Goal: Task Accomplishment & Management: Manage account settings

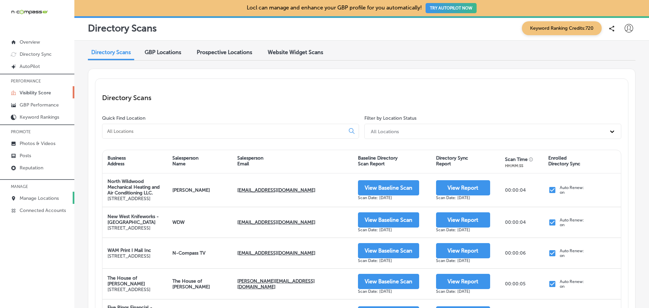
click at [49, 200] on p "Manage Locations" at bounding box center [39, 198] width 39 height 6
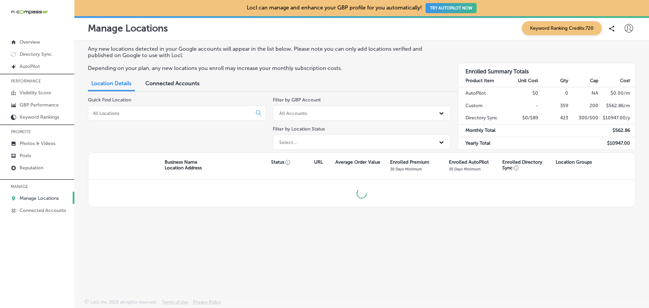
click at [142, 110] on input at bounding box center [171, 113] width 158 height 6
paste input "Crystal Clean Services"
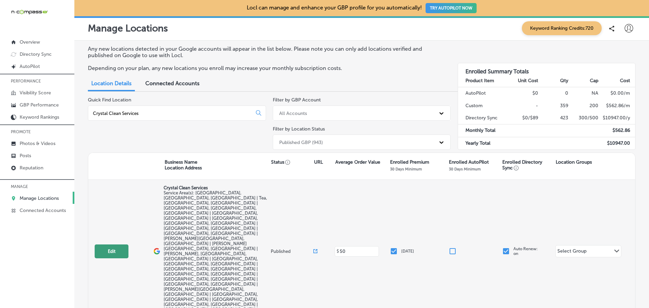
type input "Crystal Clean Services"
click at [120, 244] on button "Edit" at bounding box center [112, 251] width 34 height 14
select select "US"
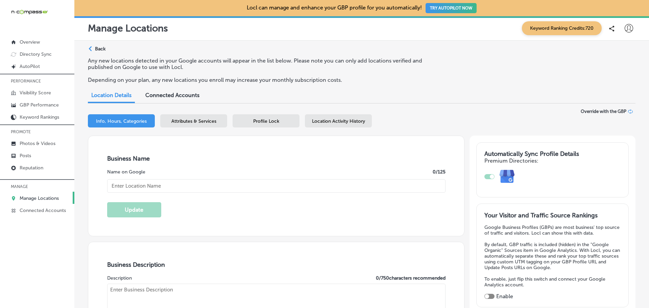
type input "Crystal Clean Services"
checkbox input "false"
type input "[STREET_ADDRESS]"
type input "[PERSON_NAME]"
type input "57039"
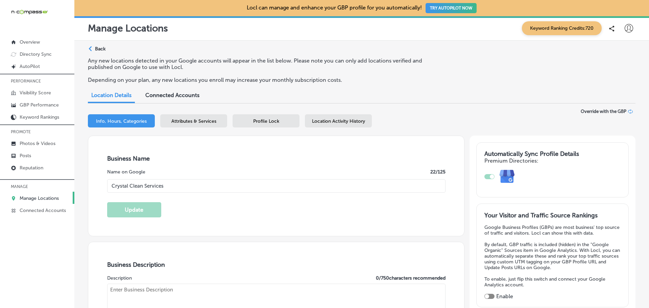
type input "US"
type input "[URL][DOMAIN_NAME]"
checkbox input "true"
type textarea "Crystal Clean Services offers top-tier window, screen, gutter, and carpet clean…"
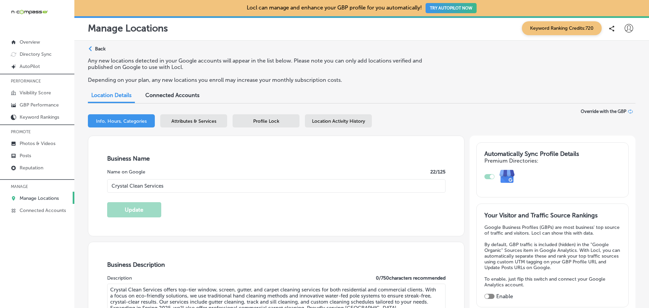
type input "[PHONE_NUMBER]"
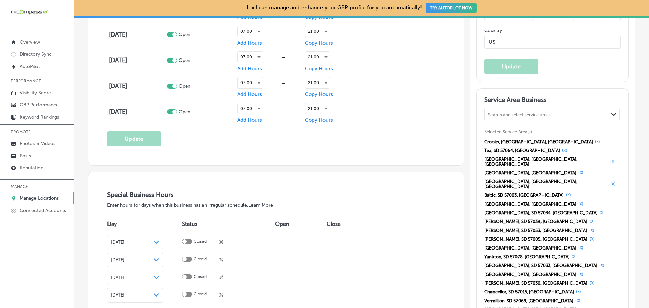
scroll to position [608, 0]
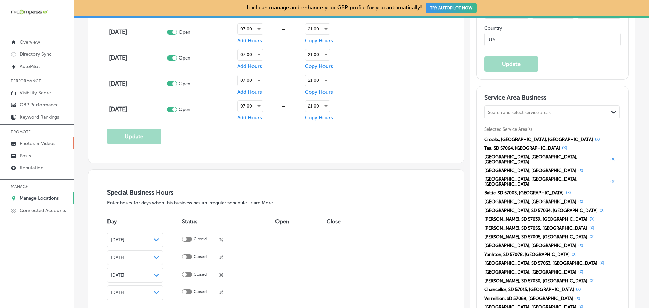
click at [46, 144] on p "Photos & Videos" at bounding box center [38, 144] width 36 height 6
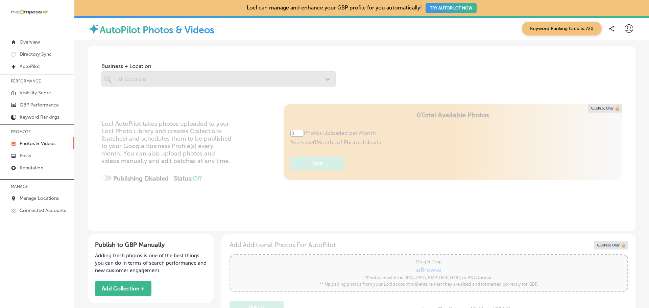
type input "5"
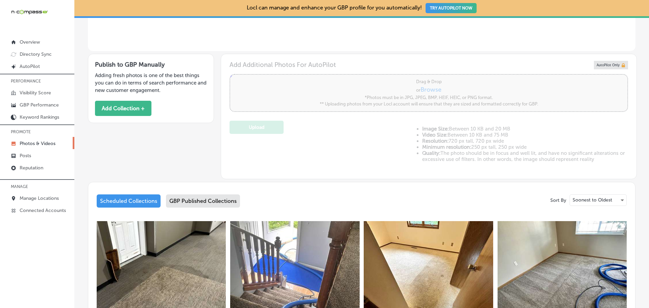
scroll to position [252, 0]
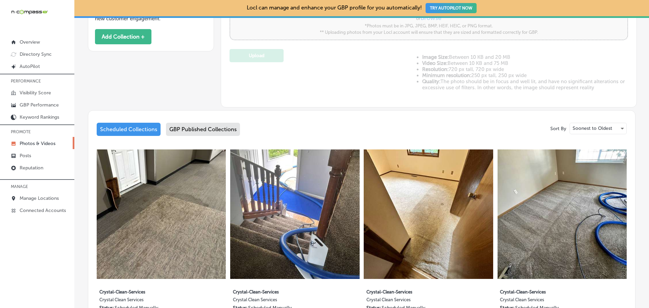
click at [190, 130] on div "GBP Published Collections" at bounding box center [203, 129] width 74 height 13
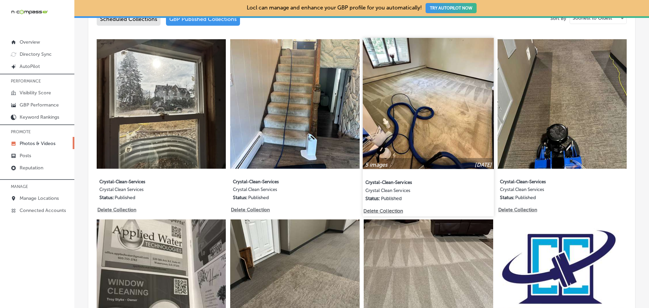
scroll to position [353, 0]
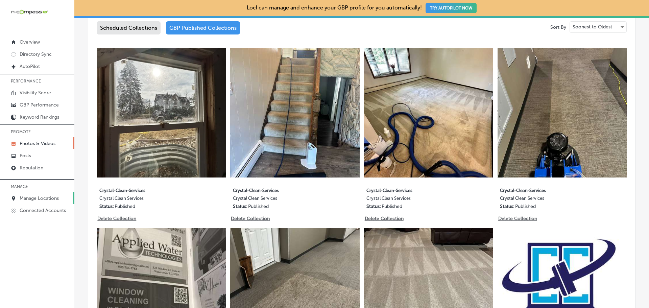
click at [26, 196] on p "Manage Locations" at bounding box center [39, 198] width 39 height 6
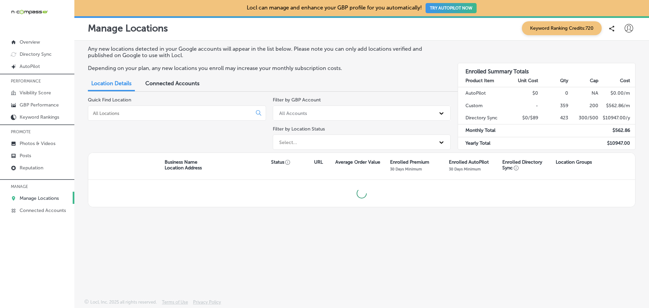
click at [144, 113] on input at bounding box center [171, 113] width 158 height 6
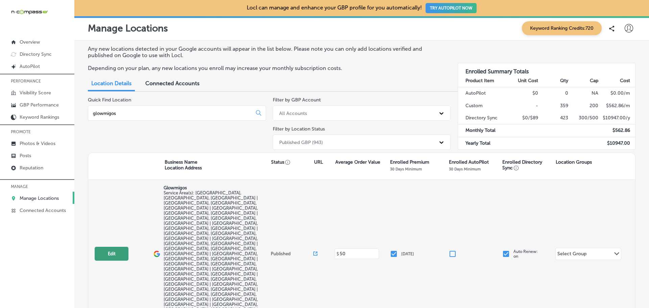
type input "glowmigos"
click at [109, 247] on button "Edit" at bounding box center [112, 254] width 34 height 14
select select "US"
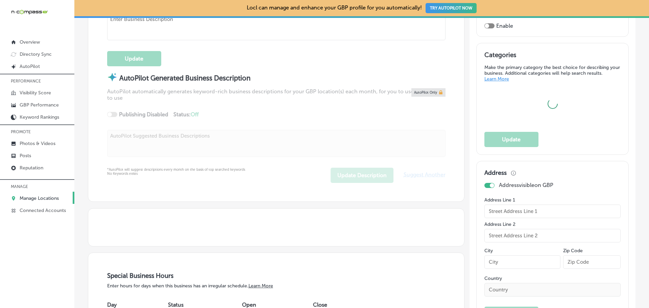
type input "Glowmigos"
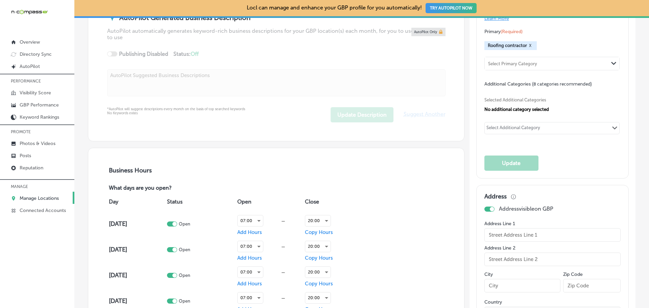
checkbox input "false"
type input "[STREET_ADDRESS]"
type input "[GEOGRAPHIC_DATA]"
type input "80109"
type input "US"
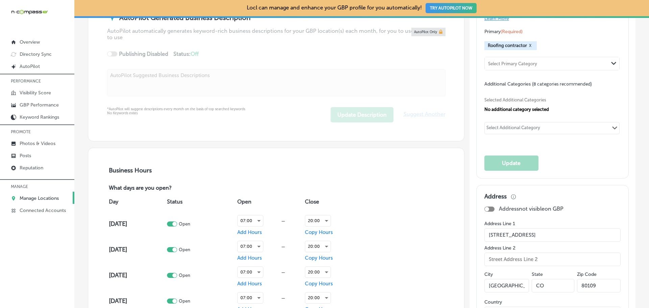
type input "[URL][DOMAIN_NAME]"
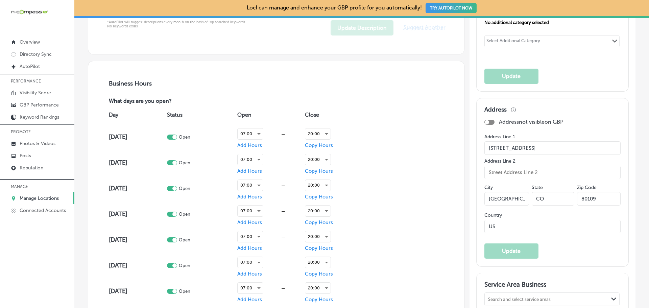
checkbox input "true"
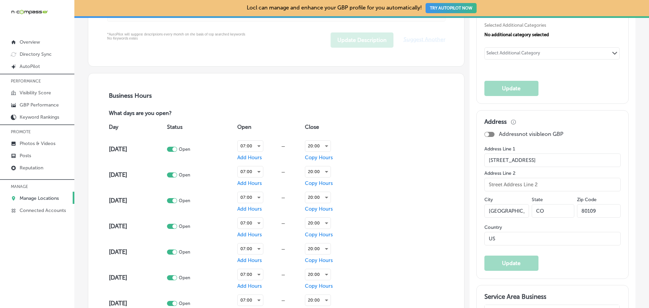
type textarea "Glowmigos offers expert services for both residential and commercial properties…"
type input "[PHONE_NUMBER]"
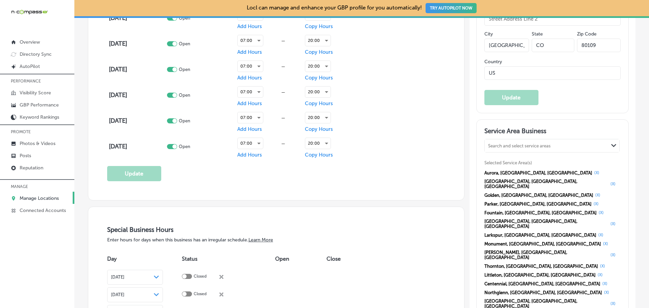
scroll to position [583, 0]
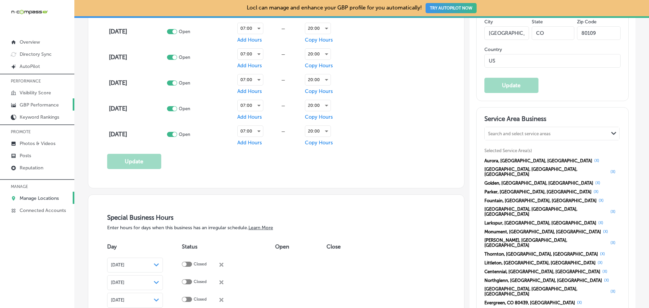
click at [50, 102] on p "GBP Performance" at bounding box center [39, 105] width 39 height 6
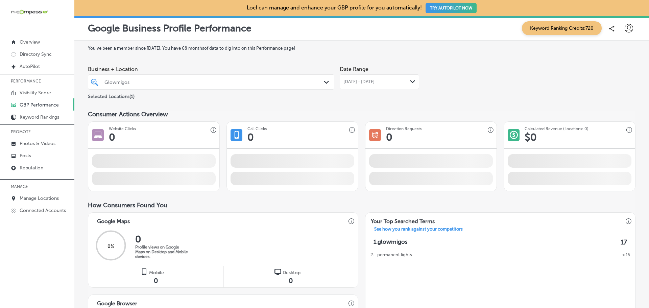
click at [281, 82] on div "Glowmigos" at bounding box center [214, 82] width 220 height 6
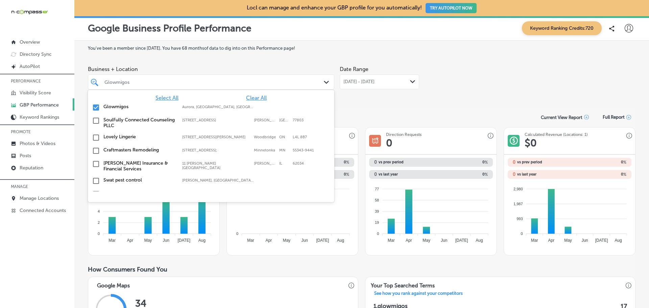
click at [369, 80] on span "[DATE] - [DATE]" at bounding box center [358, 81] width 31 height 5
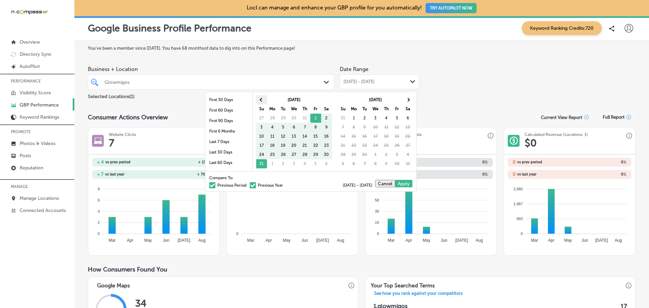
click at [260, 98] on th at bounding box center [261, 99] width 11 height 9
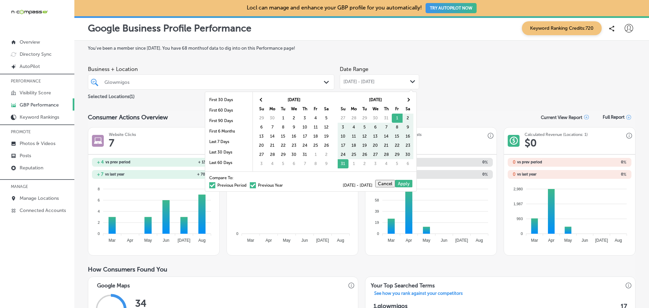
click at [260, 99] on span at bounding box center [261, 100] width 4 height 4
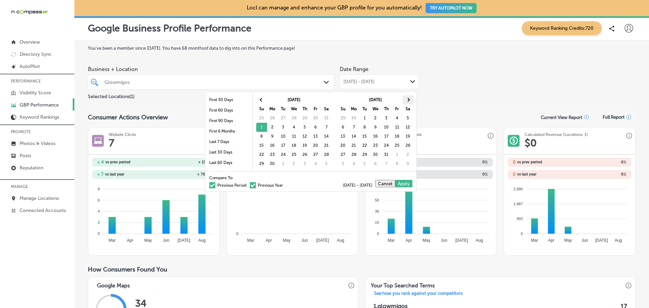
click at [409, 98] on th at bounding box center [407, 99] width 11 height 9
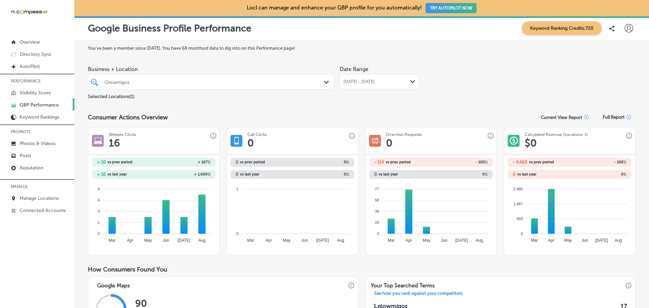
click at [350, 84] on span "[DATE] - [DATE]" at bounding box center [358, 81] width 31 height 5
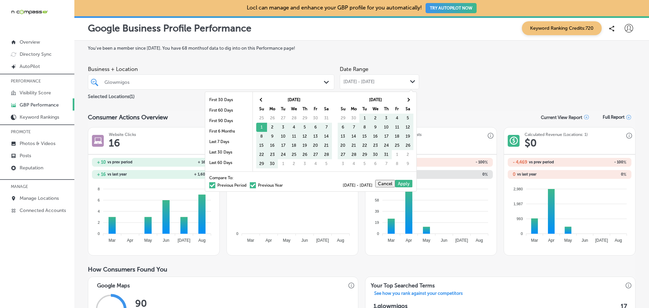
click at [250, 184] on span at bounding box center [253, 185] width 6 height 6
click at [284, 184] on input "Previous Year" at bounding box center [284, 184] width 0 height 0
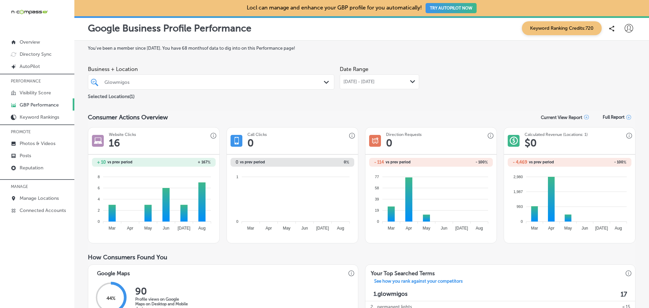
click at [347, 83] on span "[DATE] - [DATE]" at bounding box center [358, 81] width 31 height 5
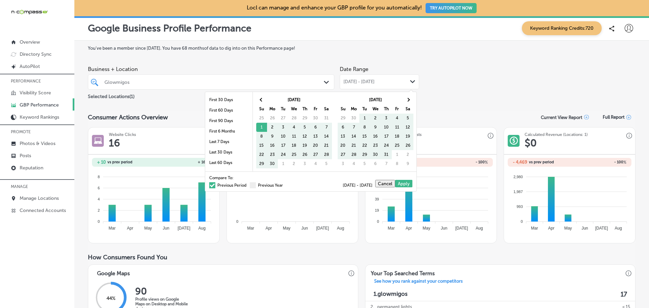
click at [209, 185] on span at bounding box center [212, 185] width 6 height 6
click at [248, 184] on input "Previous Period" at bounding box center [248, 184] width 0 height 0
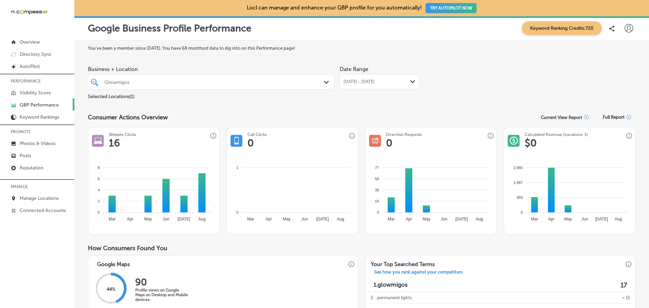
click at [151, 81] on div "Glowmigos" at bounding box center [214, 82] width 220 height 6
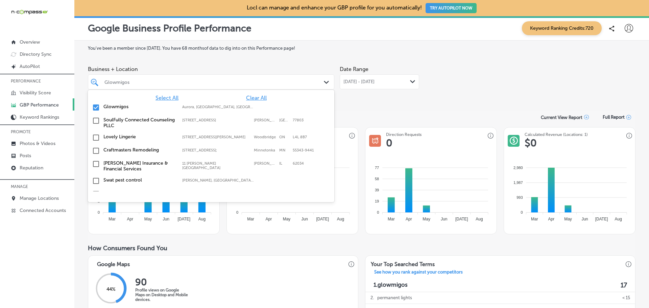
click at [166, 84] on div "Glowmigos" at bounding box center [214, 82] width 220 height 6
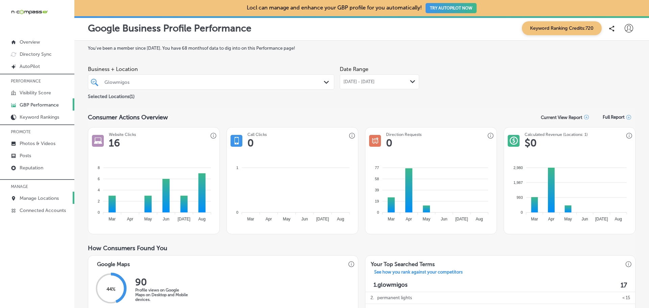
click at [49, 199] on p "Manage Locations" at bounding box center [39, 198] width 39 height 6
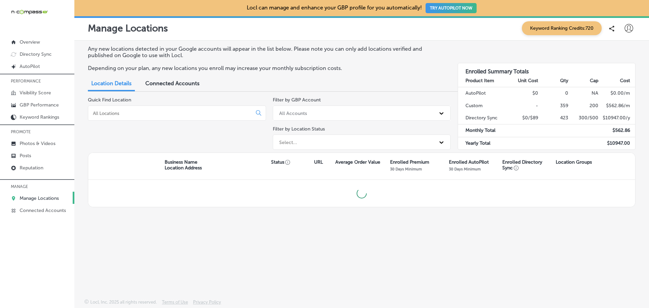
click at [166, 119] on div at bounding box center [177, 112] width 178 height 15
click at [165, 112] on input at bounding box center [171, 113] width 158 height 6
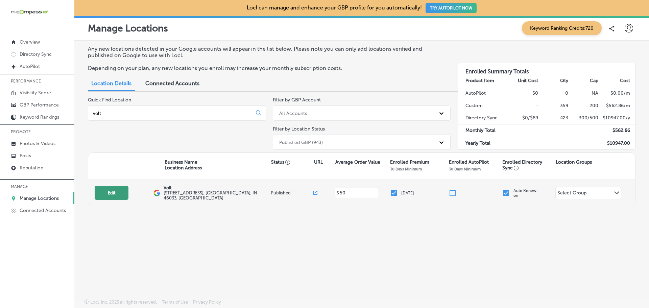
type input "volt"
click at [108, 196] on button "Edit" at bounding box center [112, 193] width 34 height 14
select select "US"
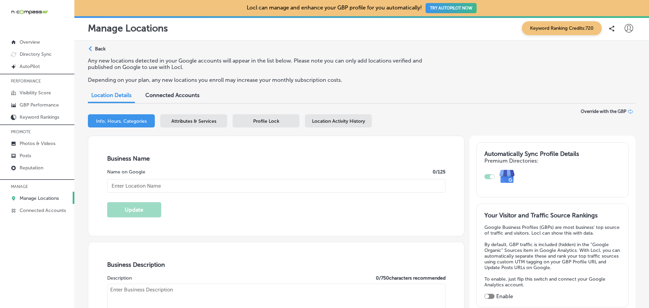
checkbox input "true"
type input "Volt"
type input "[URL][DOMAIN_NAME]"
type input "[STREET_ADDRESS]"
type input "Carmel"
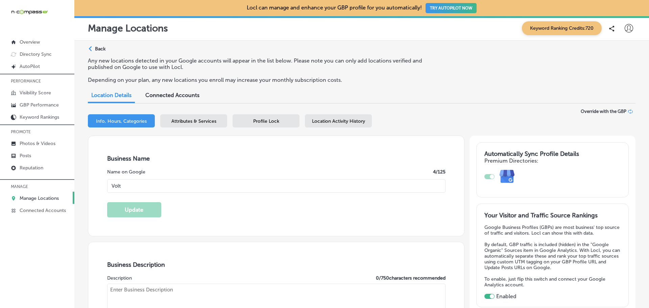
type input "46033"
type input "US"
type textarea "At Volt in [GEOGRAPHIC_DATA], [GEOGRAPHIC_DATA], I’m a Master Stylist specializ…"
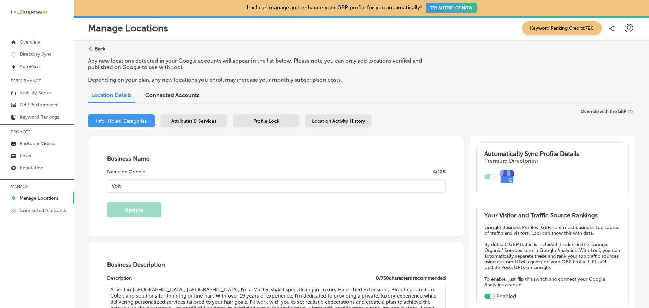
type input "[PHONE_NUMBER]"
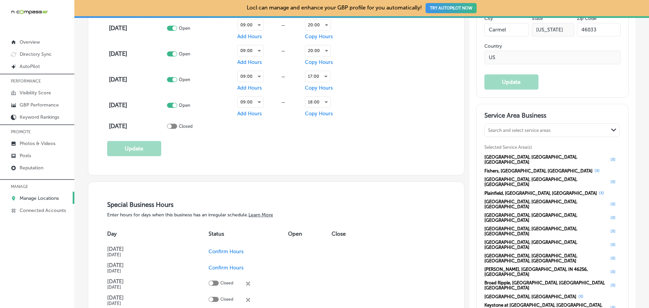
scroll to position [574, 0]
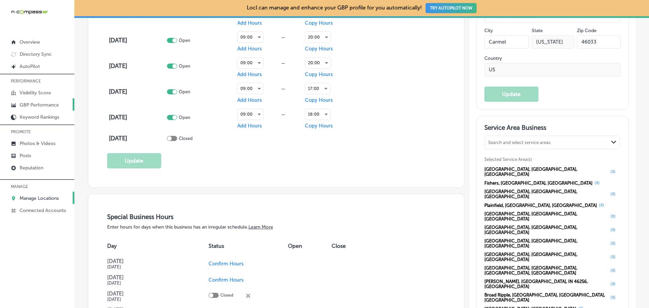
click at [29, 106] on p "GBP Performance" at bounding box center [39, 105] width 39 height 6
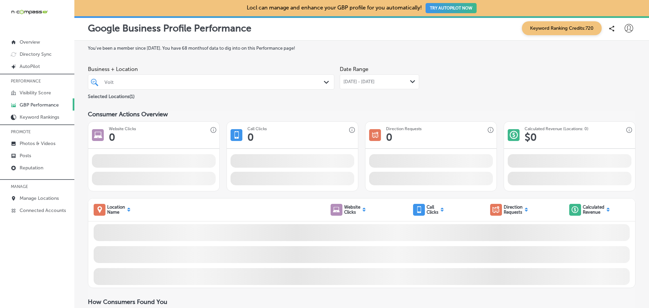
click at [374, 82] on span "[DATE] - [DATE]" at bounding box center [358, 81] width 31 height 5
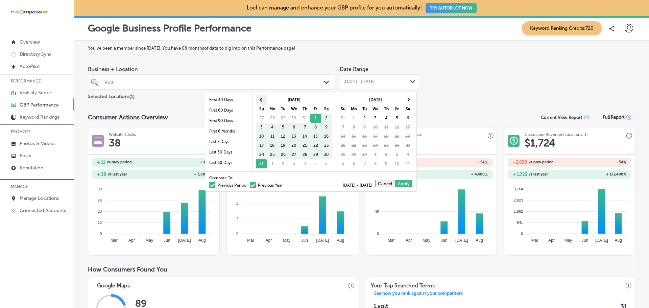
click at [260, 100] on th at bounding box center [261, 99] width 11 height 9
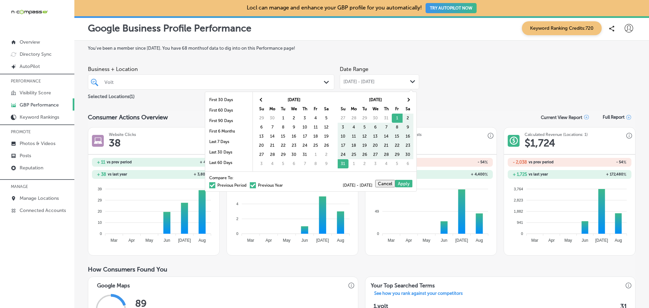
click at [260, 100] on th at bounding box center [261, 99] width 11 height 9
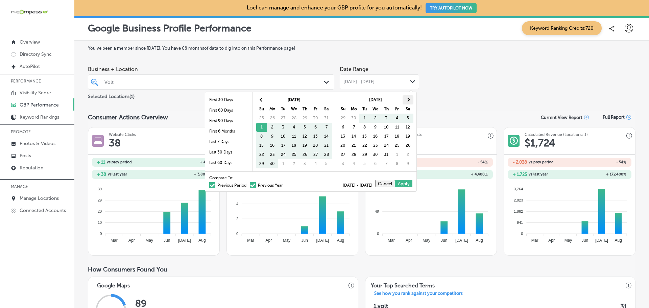
click at [405, 102] on th at bounding box center [407, 99] width 11 height 9
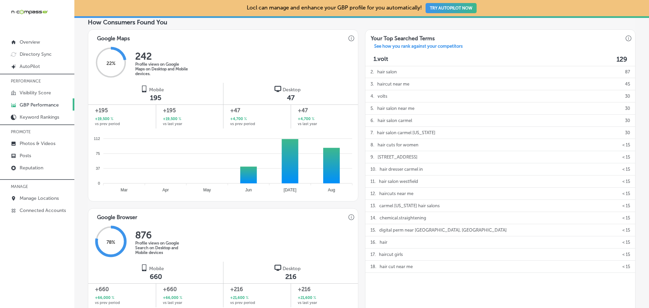
scroll to position [135, 0]
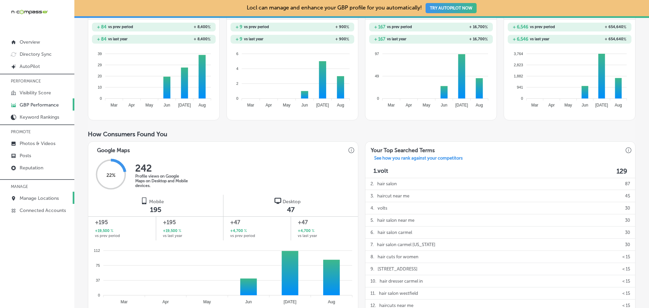
click at [42, 198] on p "Manage Locations" at bounding box center [39, 198] width 39 height 6
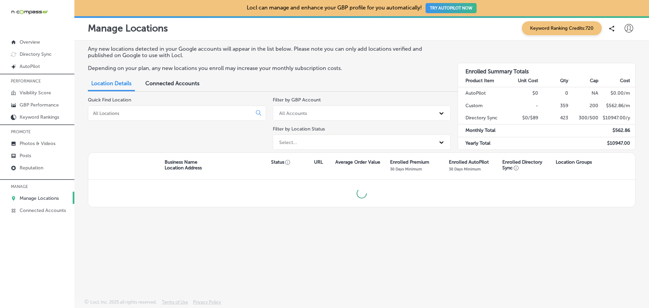
click at [137, 114] on input at bounding box center [171, 113] width 158 height 6
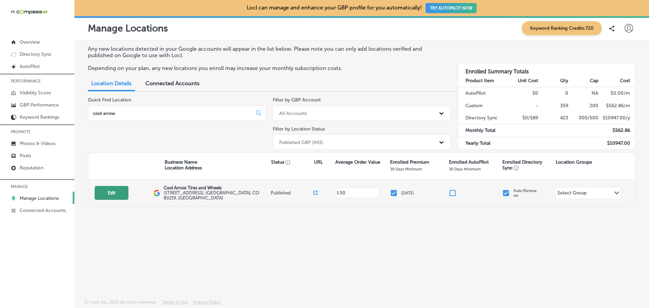
type input "cool arrow"
click at [108, 193] on button "Edit" at bounding box center [112, 193] width 34 height 14
select select "US"
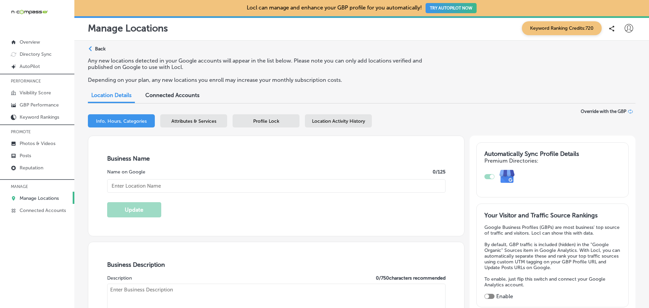
checkbox input "true"
type input "Cool Arrow Tires and Wheels"
type input "[STREET_ADDRESS]"
type input "[GEOGRAPHIC_DATA]"
type input "80219"
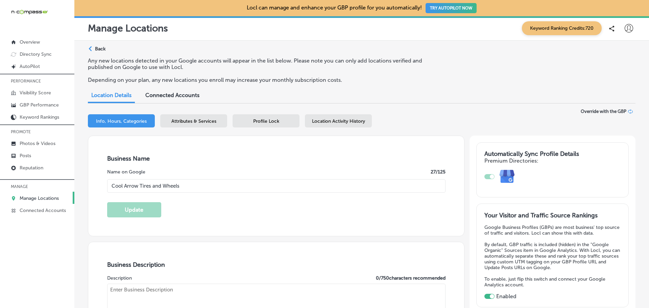
type input "US"
type textarea "Cool Arrow Tires and Wheels is a trusted tire and wheel shop located in [GEOGRA…"
type input "[URL][DOMAIN_NAME]"
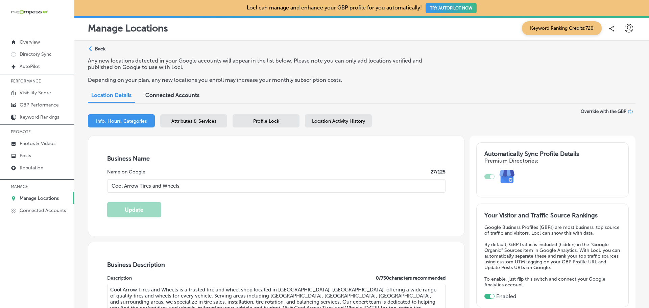
type input "[PHONE_NUMBER]"
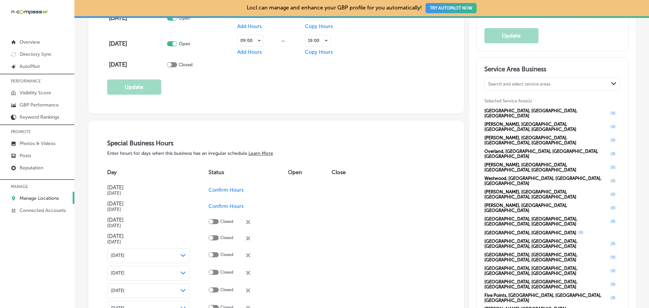
scroll to position [642, 0]
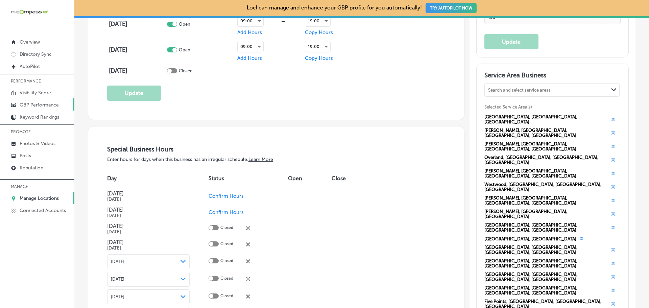
click at [45, 105] on p "GBP Performance" at bounding box center [39, 105] width 39 height 6
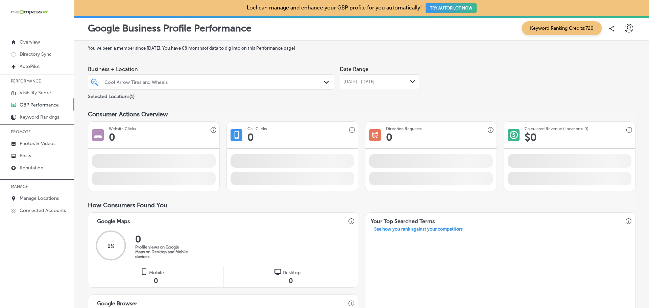
click at [229, 85] on div at bounding box center [200, 81] width 193 height 9
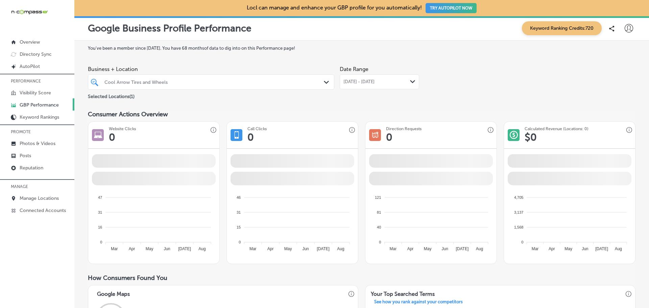
click at [367, 81] on span "[DATE] - [DATE]" at bounding box center [358, 81] width 31 height 5
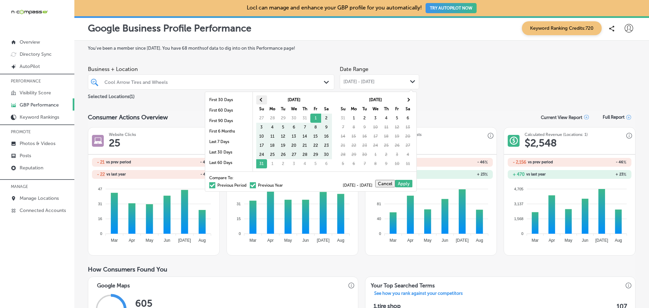
click at [262, 98] on span at bounding box center [261, 100] width 4 height 4
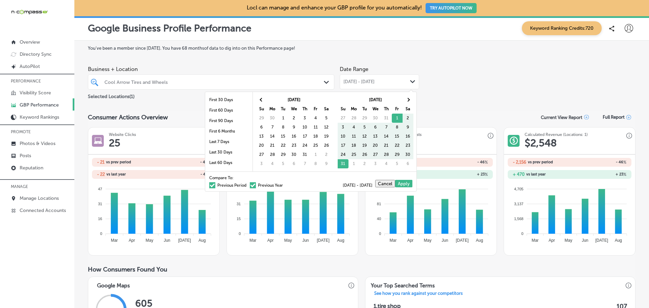
click at [262, 98] on span at bounding box center [261, 100] width 4 height 4
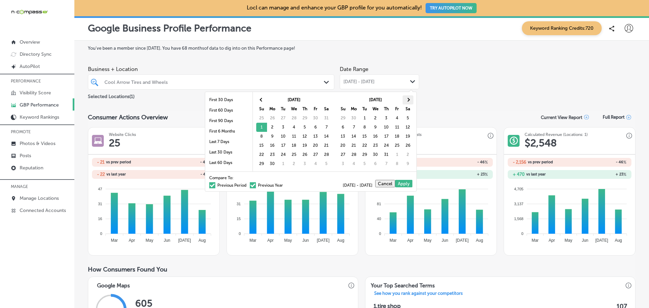
click at [408, 97] on th at bounding box center [407, 99] width 11 height 9
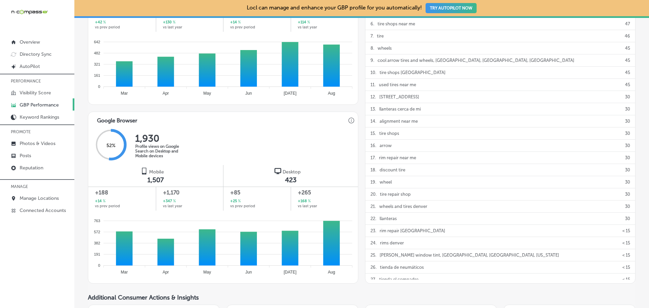
scroll to position [338, 0]
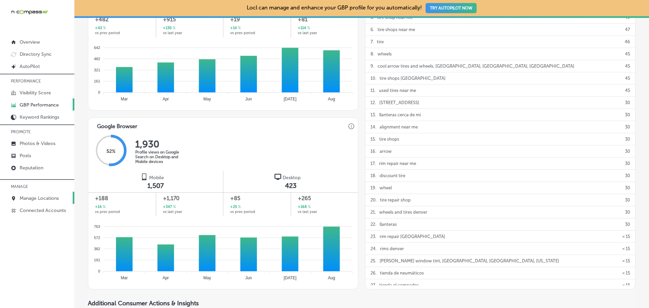
click at [21, 197] on p "Manage Locations" at bounding box center [39, 198] width 39 height 6
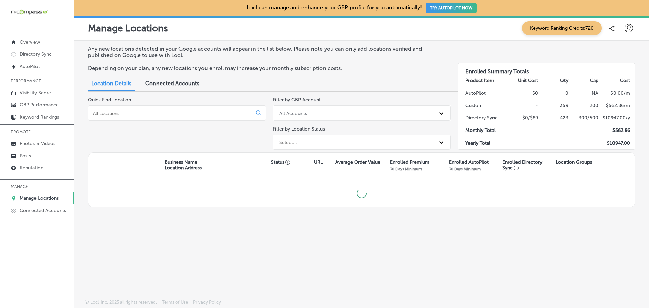
click at [128, 117] on div at bounding box center [177, 112] width 178 height 15
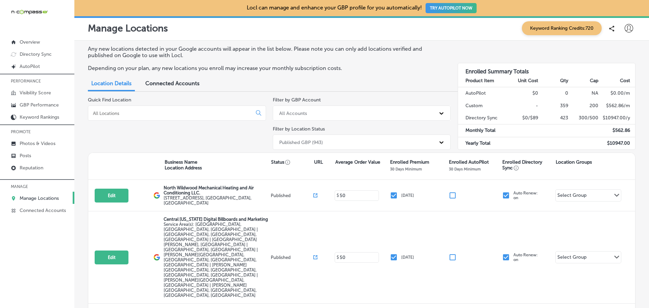
click at [138, 108] on div at bounding box center [177, 112] width 178 height 15
click at [137, 113] on input at bounding box center [171, 113] width 158 height 6
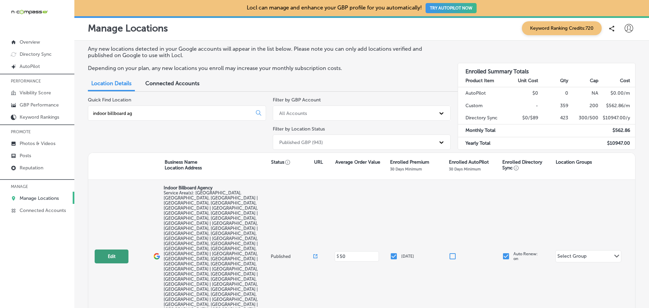
type input "indoor billboard ag"
click at [112, 249] on button "Edit" at bounding box center [112, 256] width 34 height 14
select select "US"
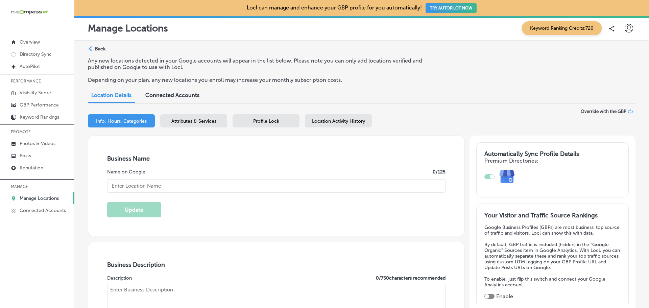
checkbox input "true"
type input "Indoor Billboard Agency"
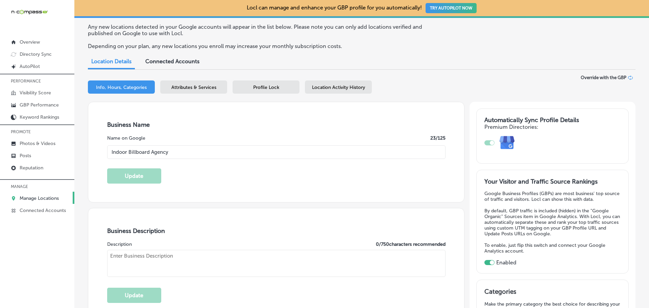
checkbox input "false"
type input "3040 Hunters Run"
type input "Gardendale"
type input "35071"
type input "US"
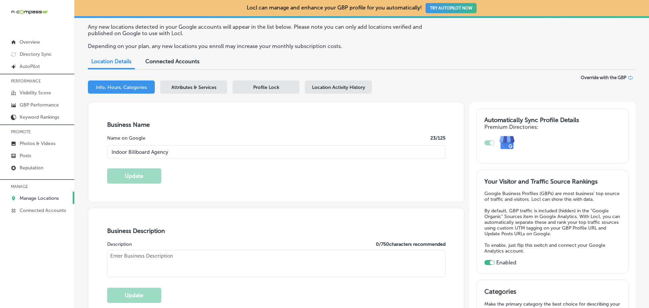
type input "[URL][DOMAIN_NAME]"
type textarea "Indoor Billboard Agency is a dynamic advertising firm specializing in high-impa…"
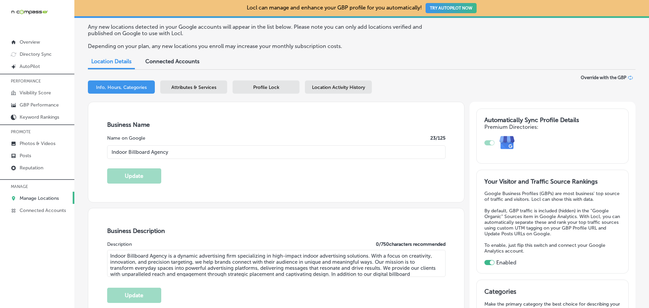
type input "[PHONE_NUMBER]"
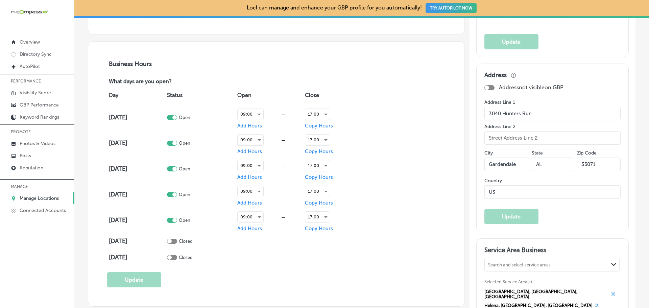
scroll to position [540, 0]
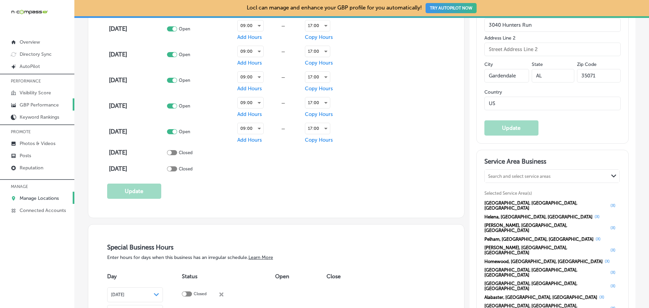
click at [37, 104] on p "GBP Performance" at bounding box center [39, 105] width 39 height 6
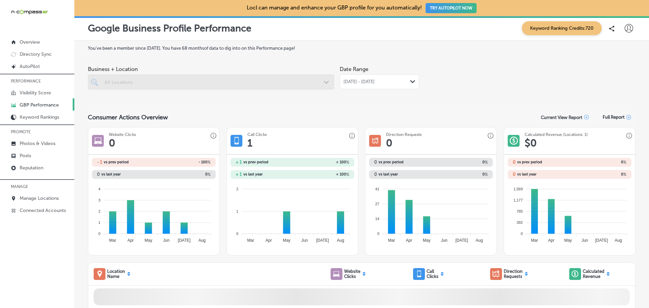
click at [227, 80] on div at bounding box center [211, 81] width 246 height 15
click at [374, 83] on span "[DATE] - [DATE]" at bounding box center [358, 81] width 31 height 5
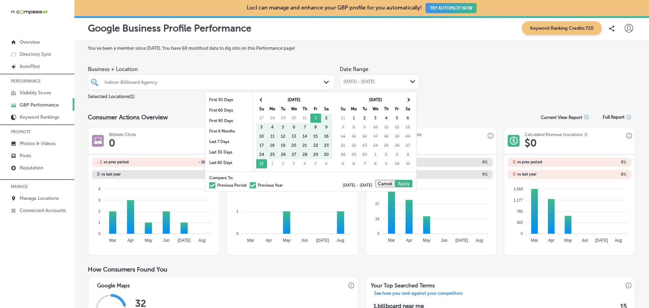
click at [218, 79] on div "Indoor Billboard Agency" at bounding box center [214, 82] width 220 height 6
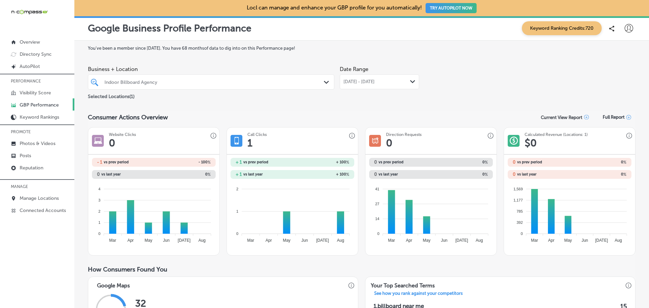
click at [374, 82] on span "[DATE] - [DATE]" at bounding box center [358, 81] width 31 height 5
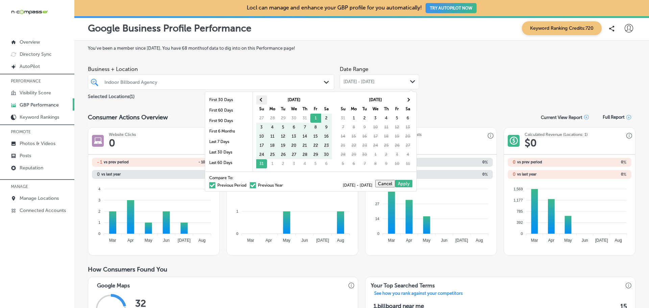
click at [260, 100] on span at bounding box center [261, 100] width 4 height 4
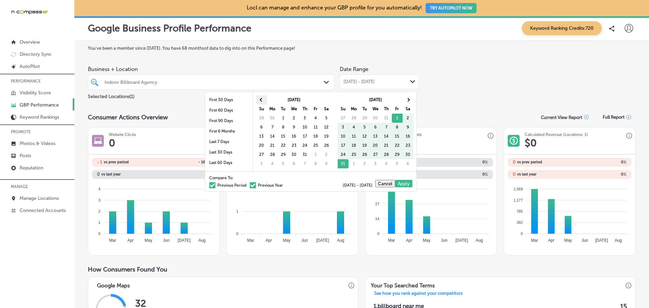
click at [262, 101] on th at bounding box center [261, 99] width 11 height 9
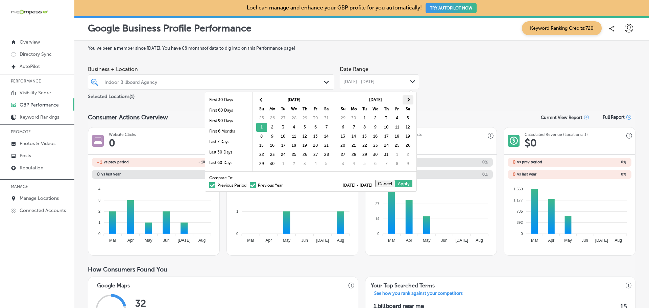
click at [404, 101] on th at bounding box center [407, 99] width 11 height 9
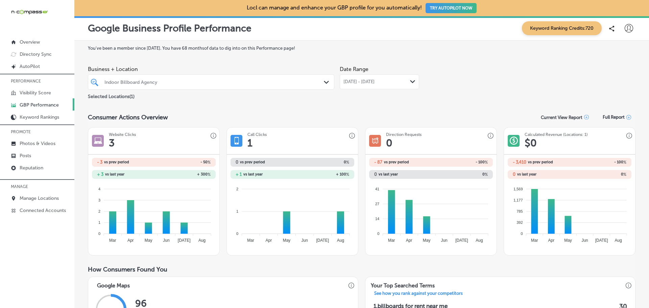
click at [359, 80] on span "[DATE] - [DATE]" at bounding box center [358, 81] width 31 height 5
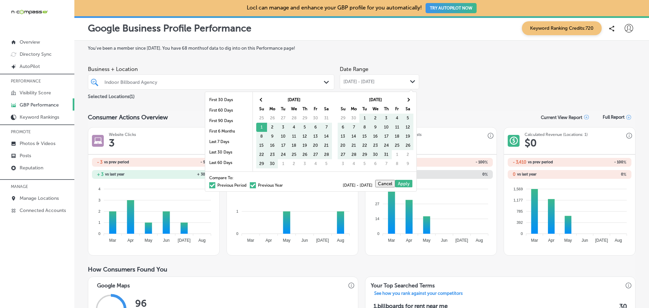
click at [250, 185] on span at bounding box center [253, 185] width 6 height 6
click at [284, 184] on input "Previous Year" at bounding box center [284, 184] width 0 height 0
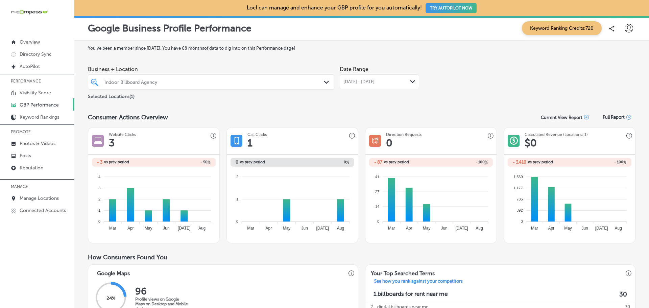
click at [352, 82] on span "[DATE] - [DATE]" at bounding box center [358, 81] width 31 height 5
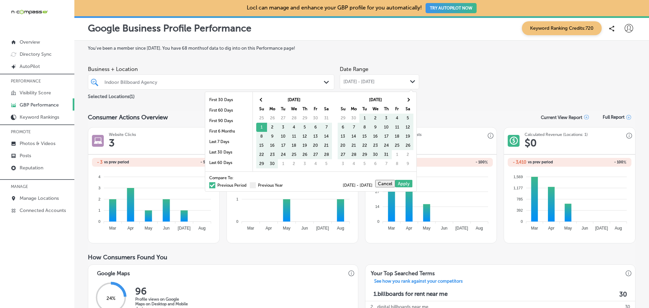
click at [209, 183] on span at bounding box center [212, 185] width 6 height 6
click at [248, 184] on input "Previous Period" at bounding box center [248, 184] width 0 height 0
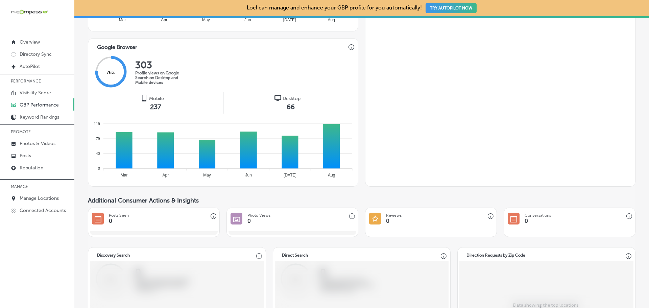
scroll to position [338, 0]
